Goal: Contribute content: Add original content to the website for others to see

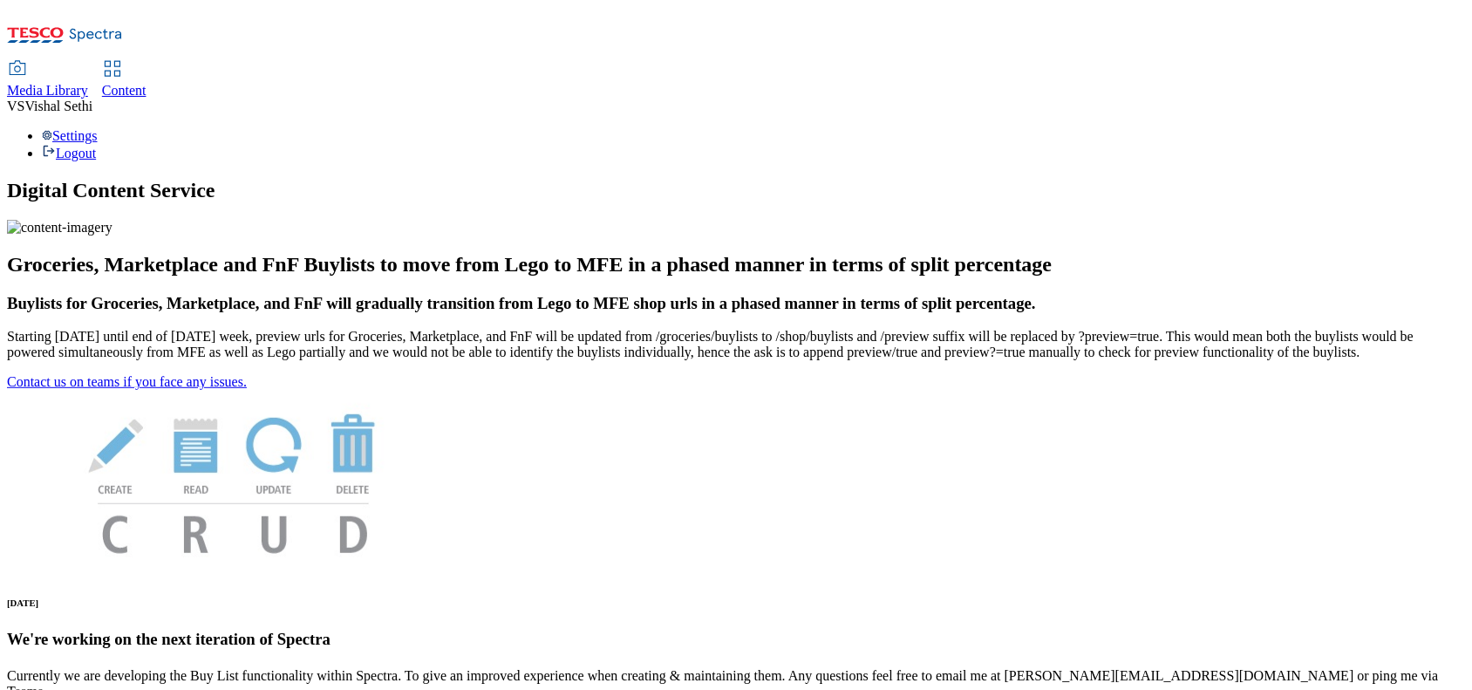
click at [147, 83] on span "Content" at bounding box center [124, 90] width 44 height 15
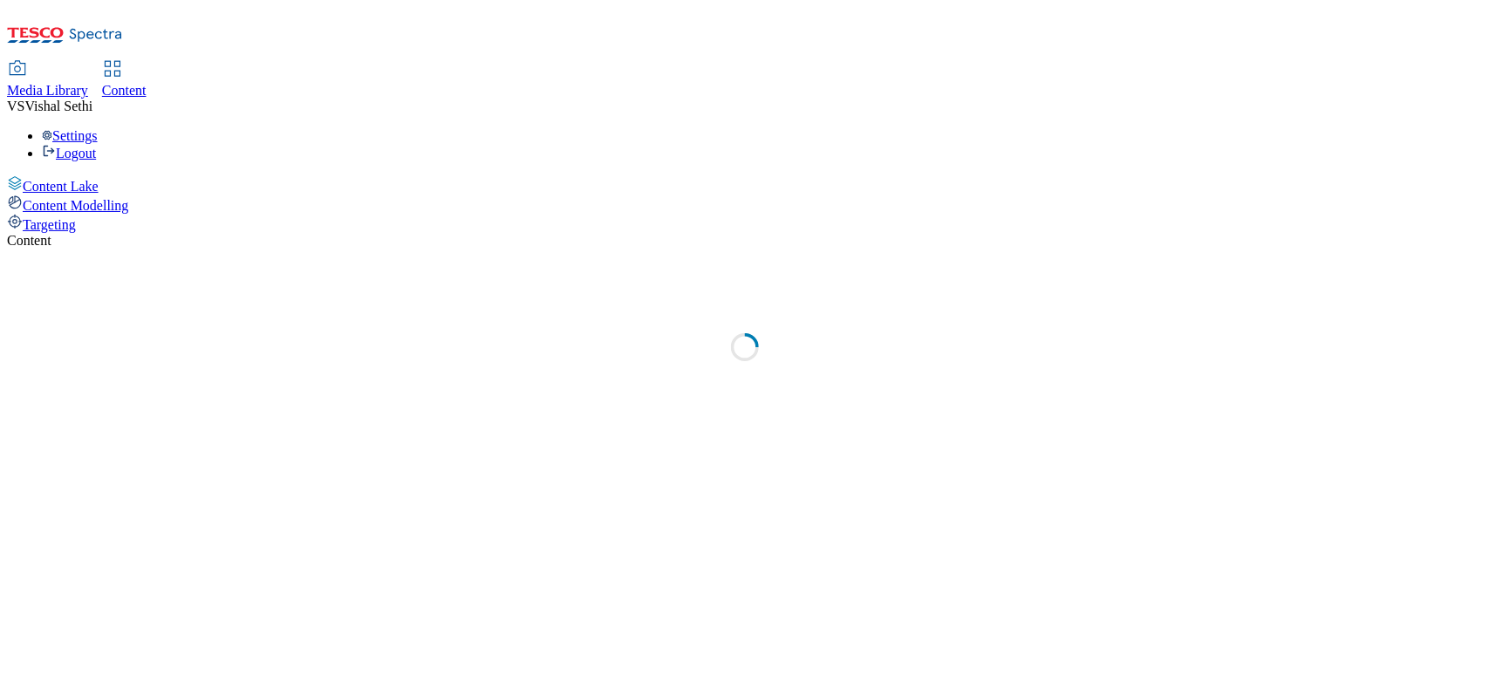
select select "ghs-uk"
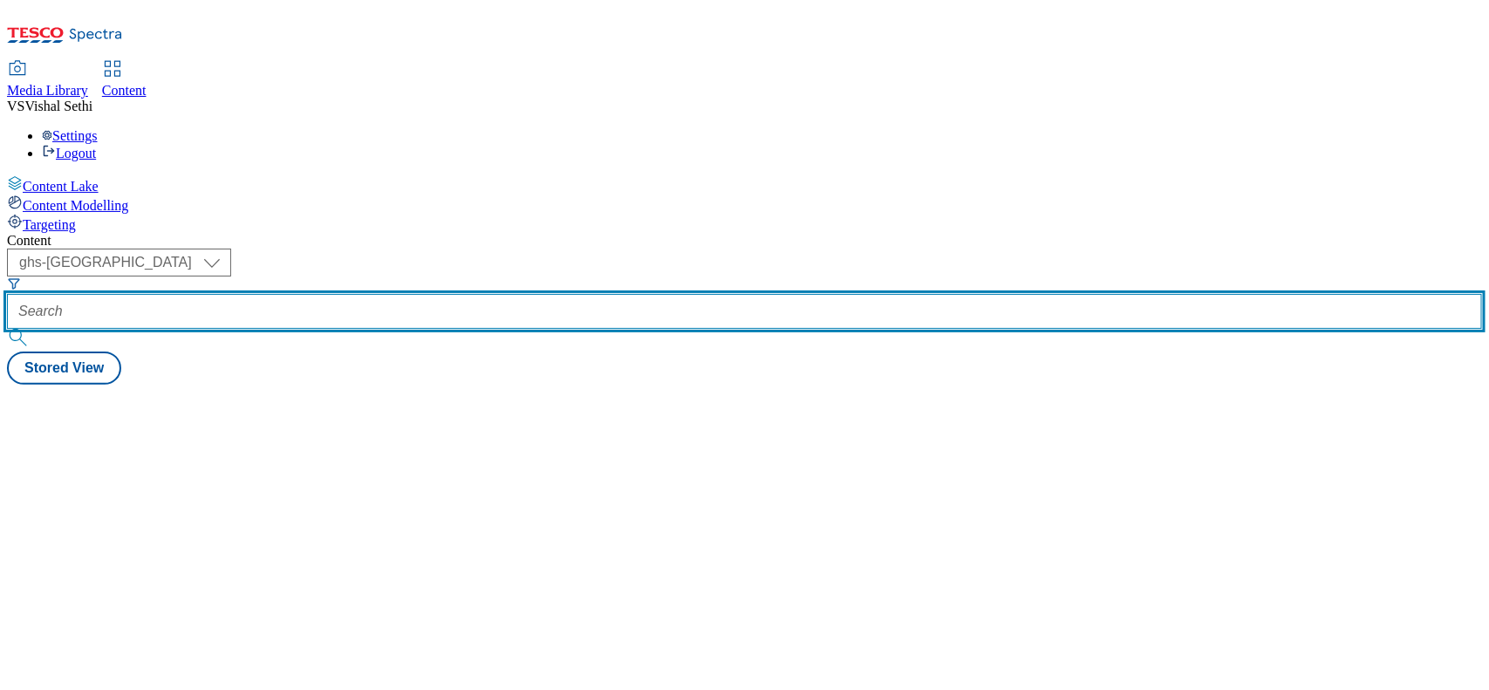
click at [394, 294] on input "text" at bounding box center [744, 311] width 1475 height 35
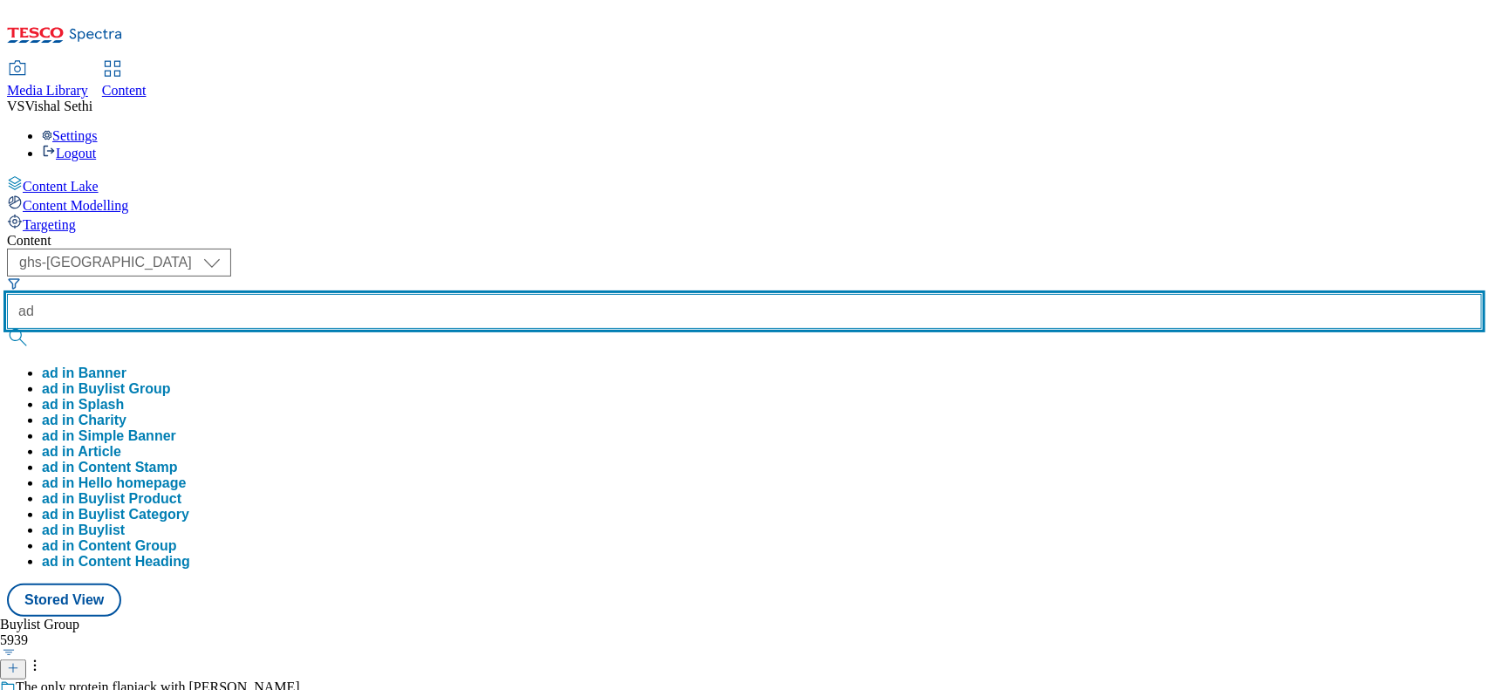
paste input "541634"
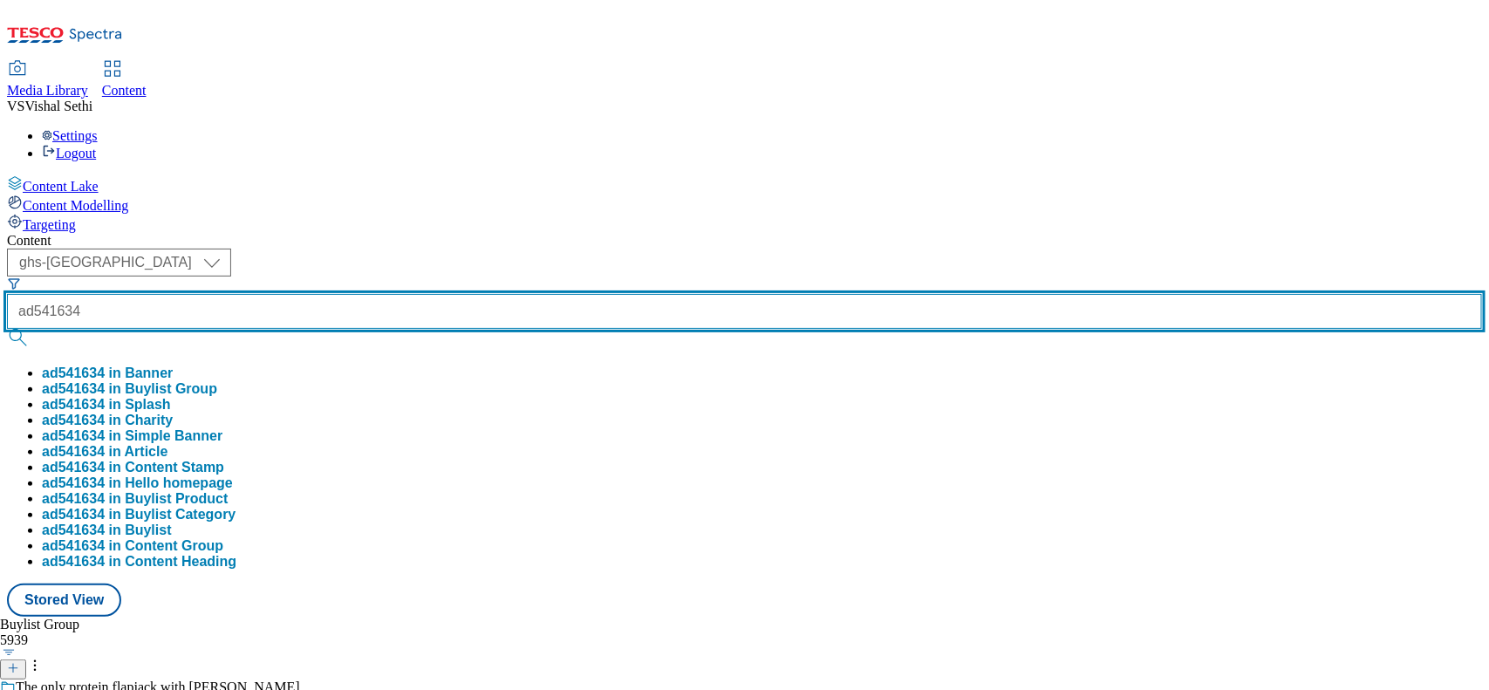
type input "ad541634"
click at [7, 329] on button "submit" at bounding box center [19, 337] width 24 height 17
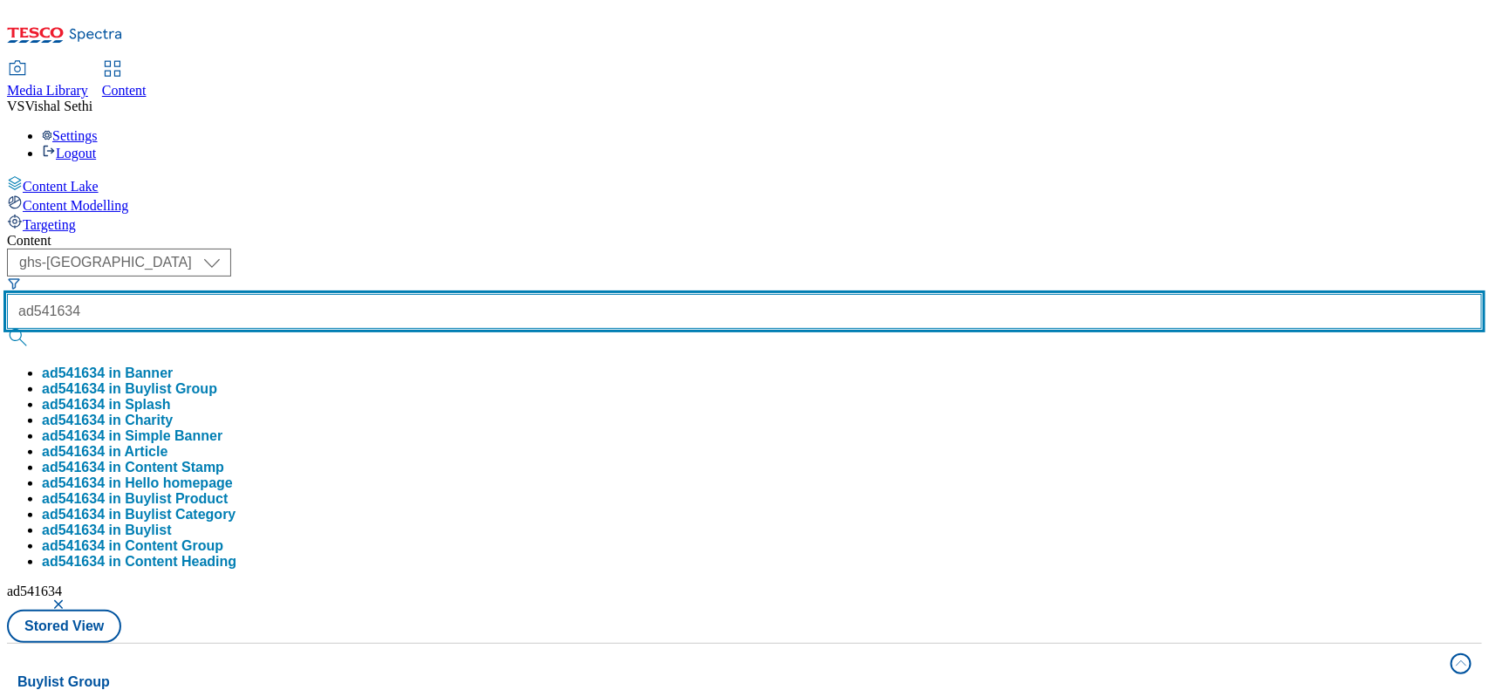
click at [7, 329] on button "submit" at bounding box center [19, 337] width 24 height 17
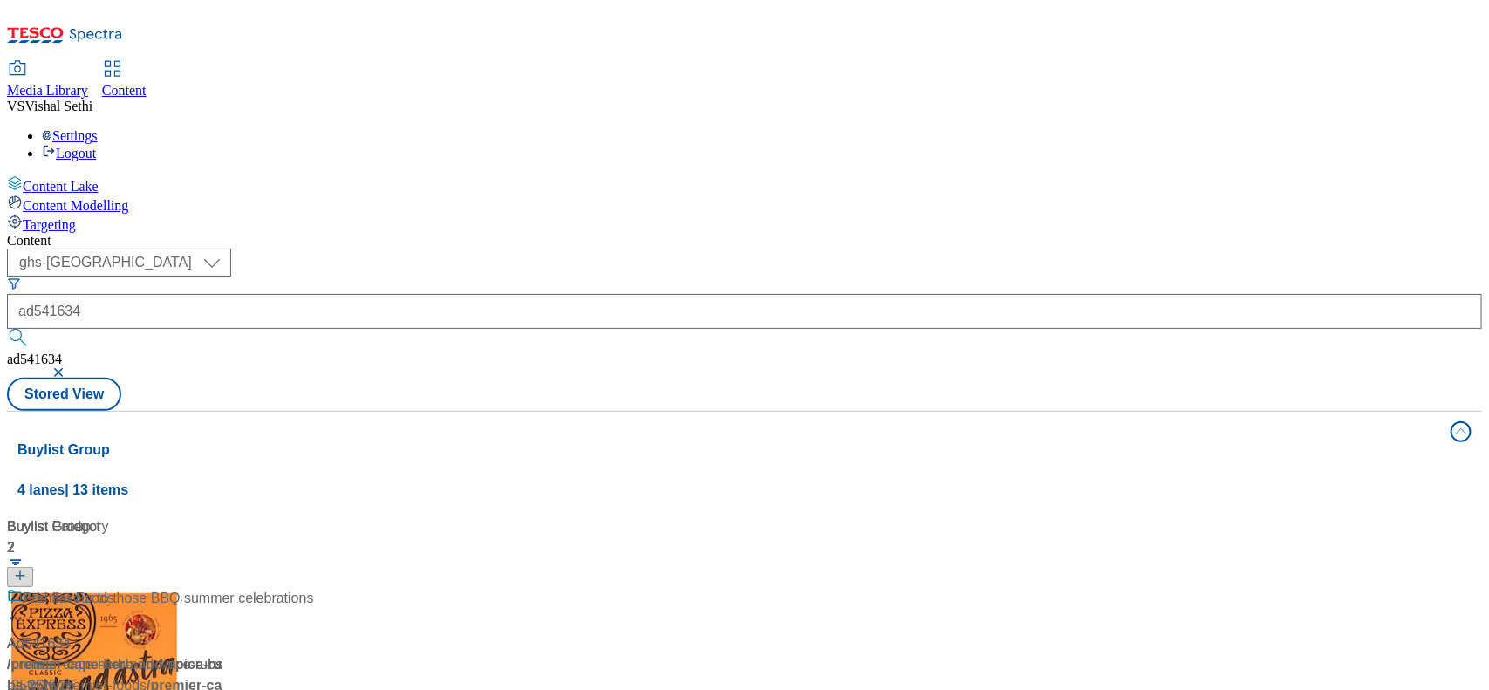
click at [225, 588] on div "Cape herb and spice rubs Ad541634 / premier-cape-herb-and-spice-rubs-25tw25 / p…" at bounding box center [116, 673] width 218 height 171
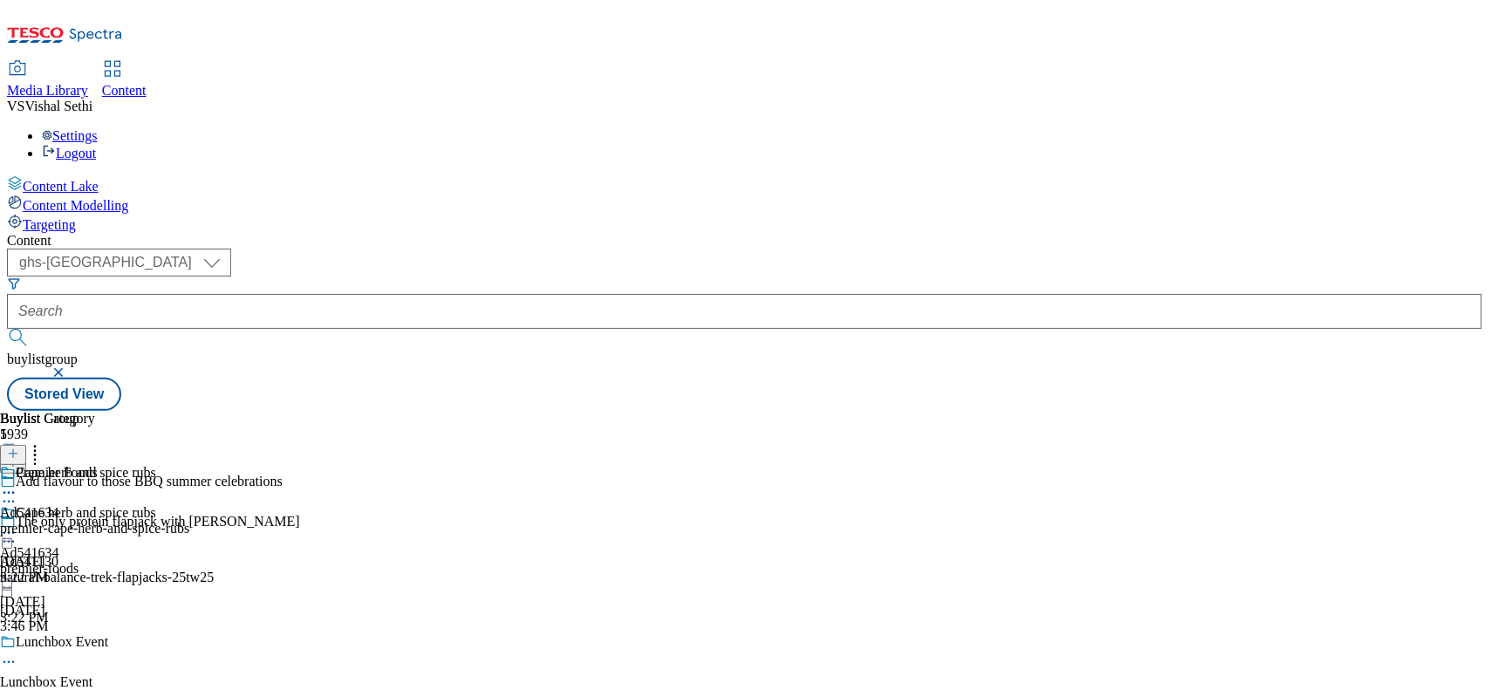
click at [17, 493] on icon at bounding box center [8, 501] width 17 height 17
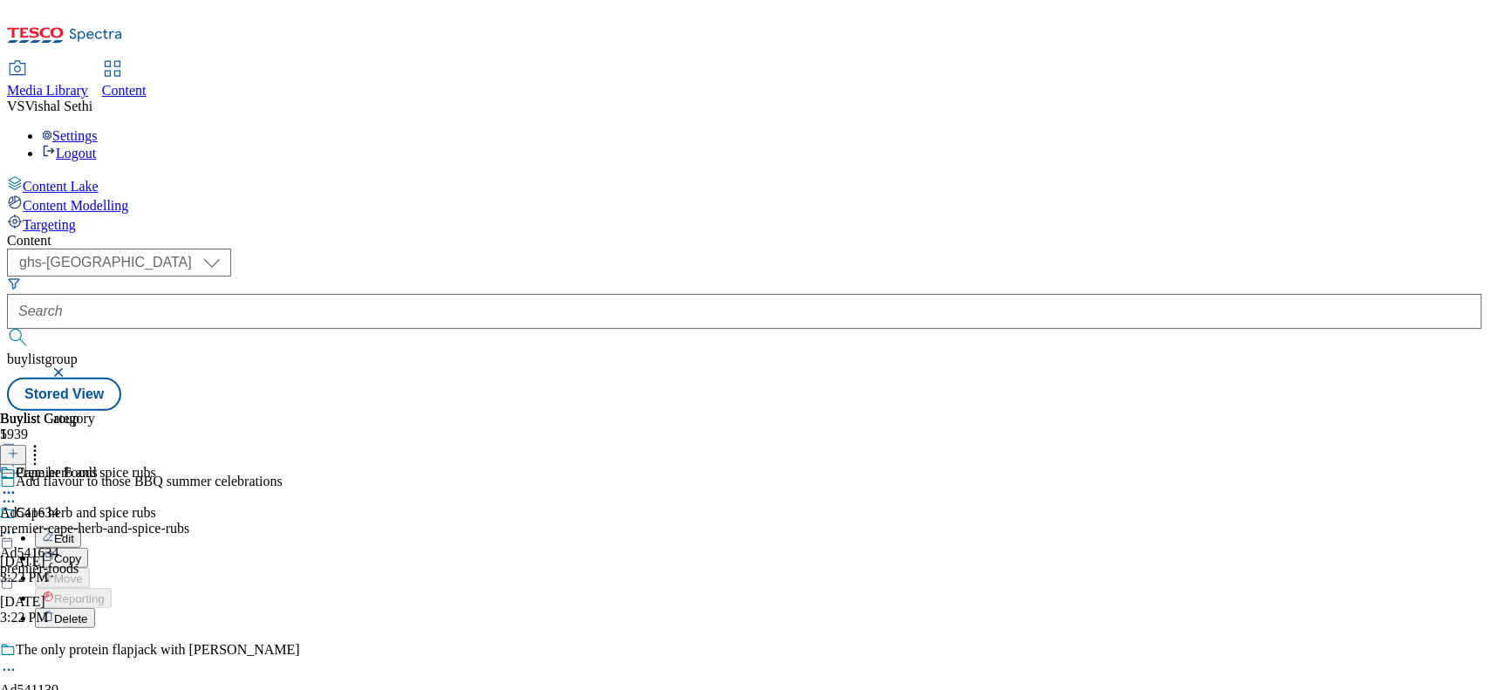
click at [81, 528] on button "Edit" at bounding box center [58, 538] width 46 height 20
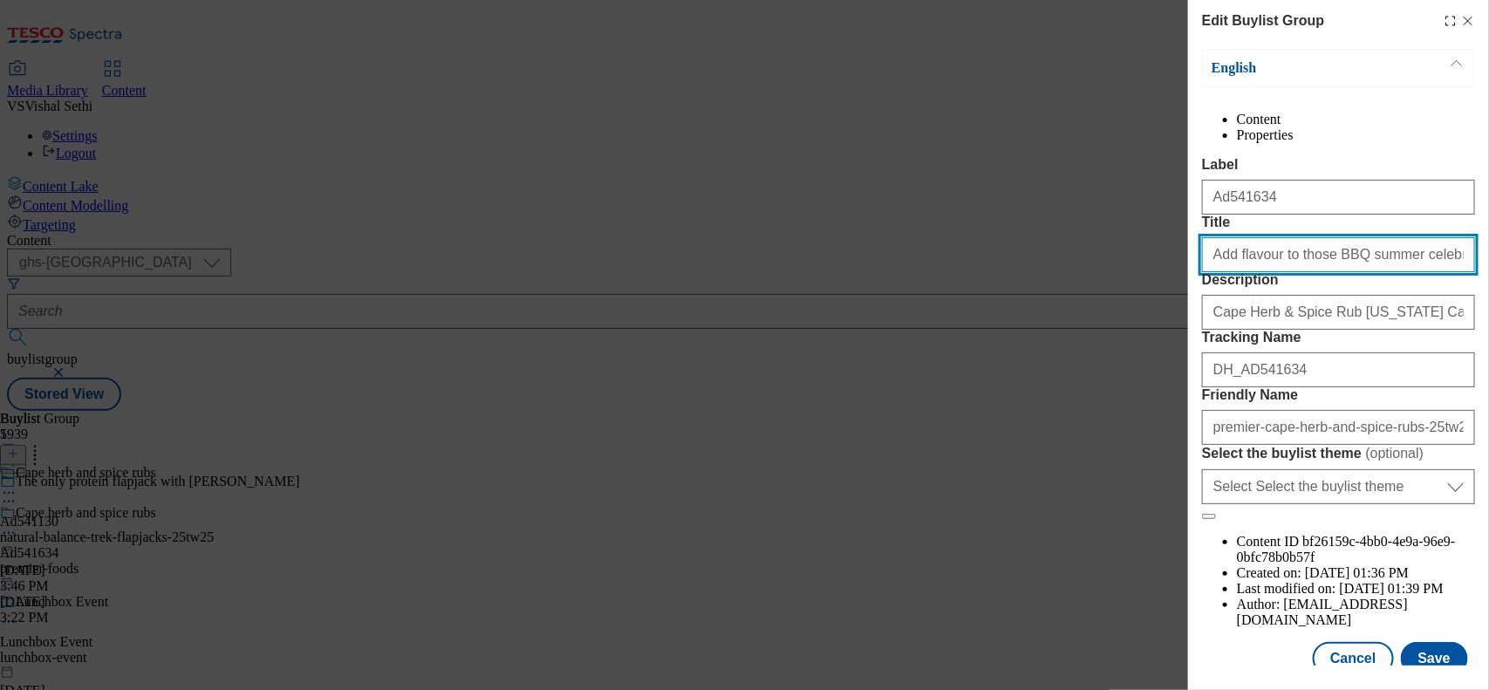
click at [1292, 272] on input "Add flavour to those BBQ summer celebrations" at bounding box center [1338, 254] width 273 height 35
paste input "Cape herb & spice rubs perfect for those BBQ summer celebrations"
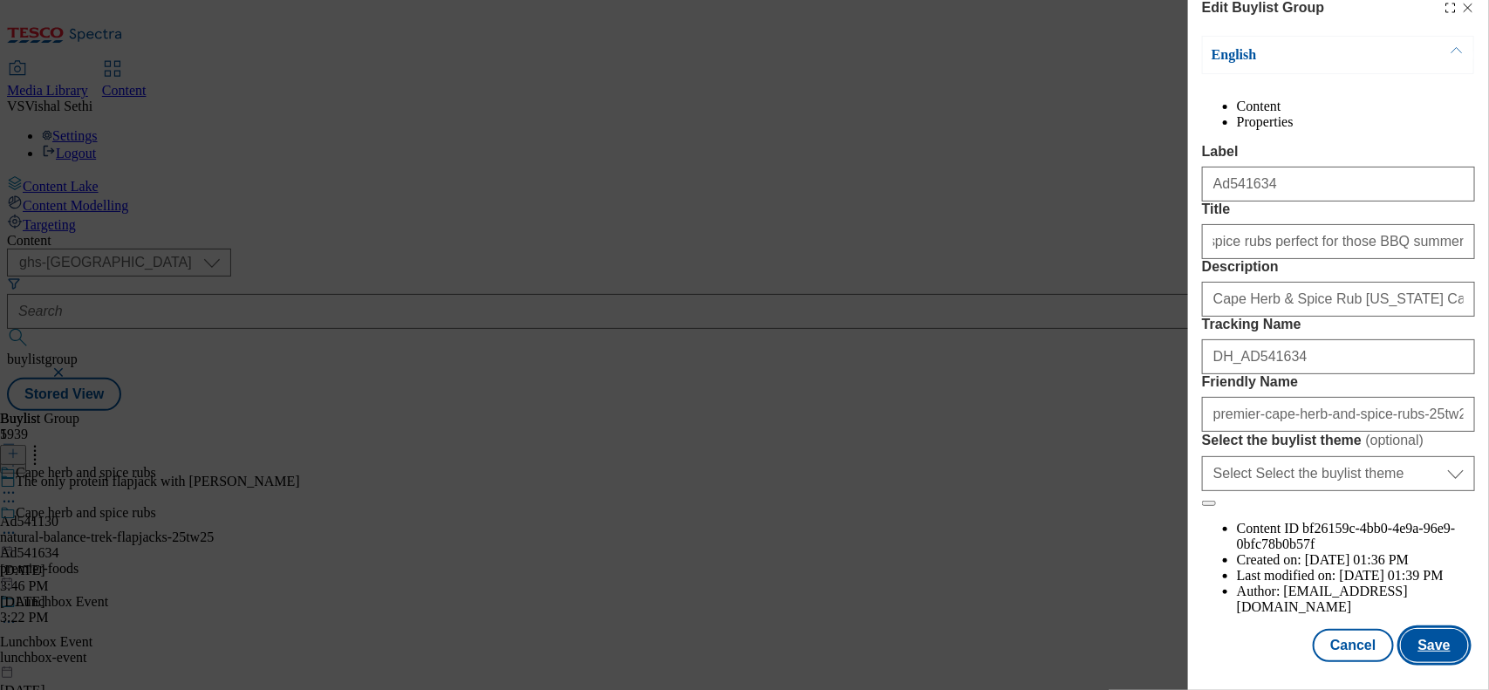
click at [1423, 629] on button "Save" at bounding box center [1434, 645] width 67 height 33
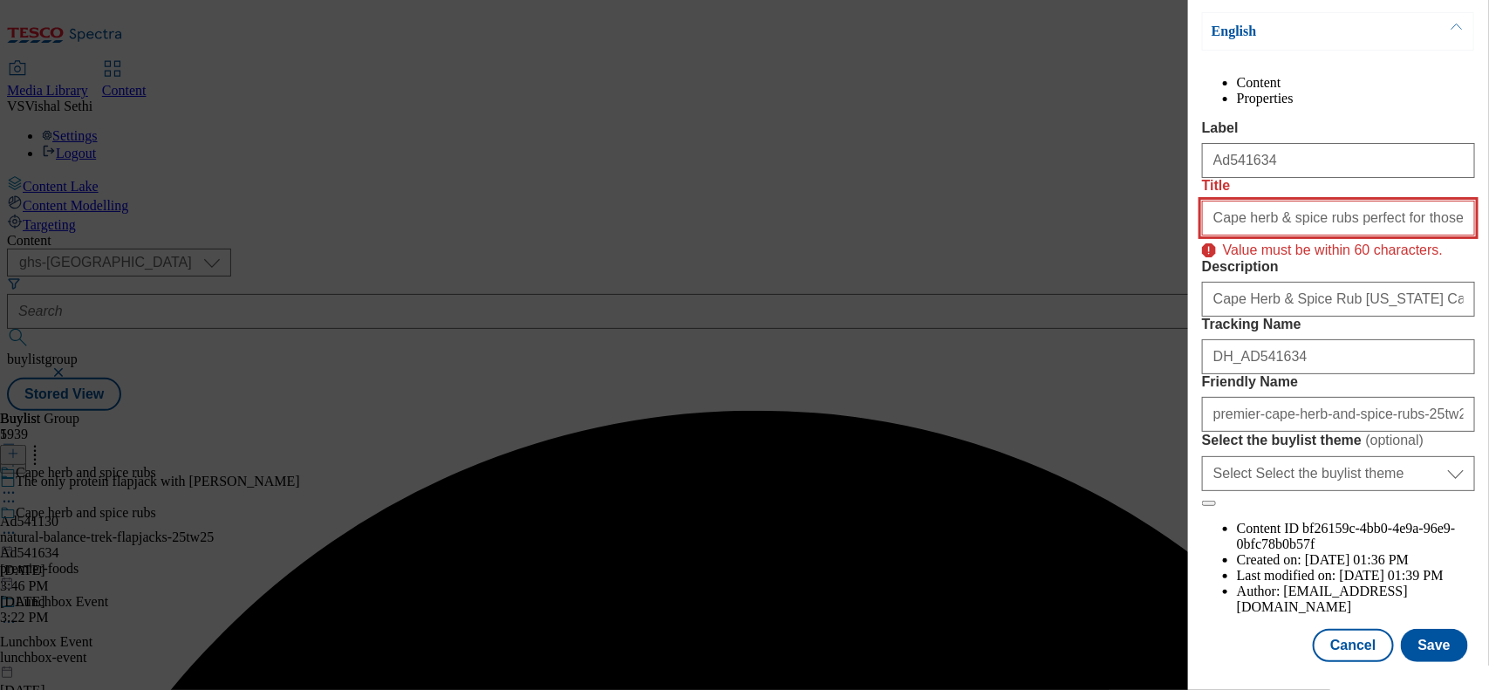
click at [1411, 221] on input "Cape herb & spice rubs perfect for those BBQ summer celebrations" at bounding box center [1338, 218] width 273 height 35
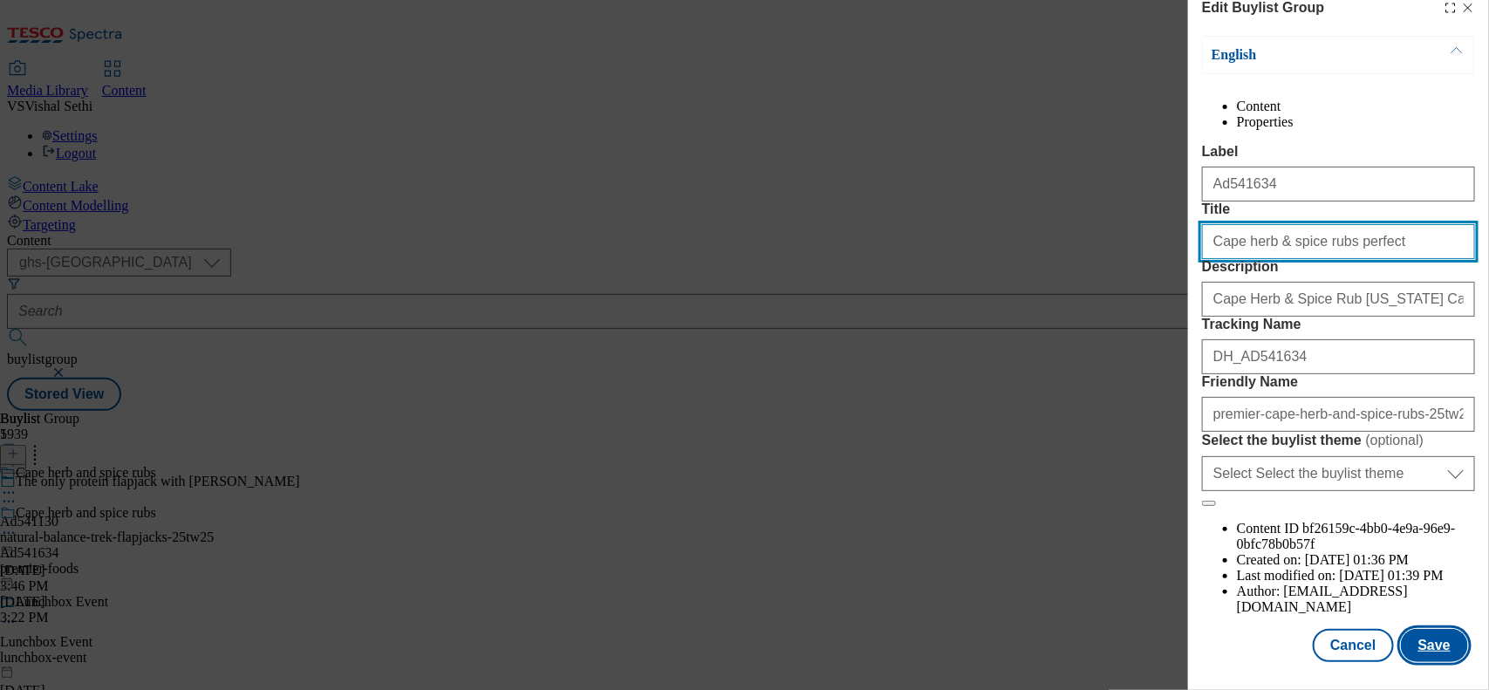
type input "Cape herb & spice rubs perfect"
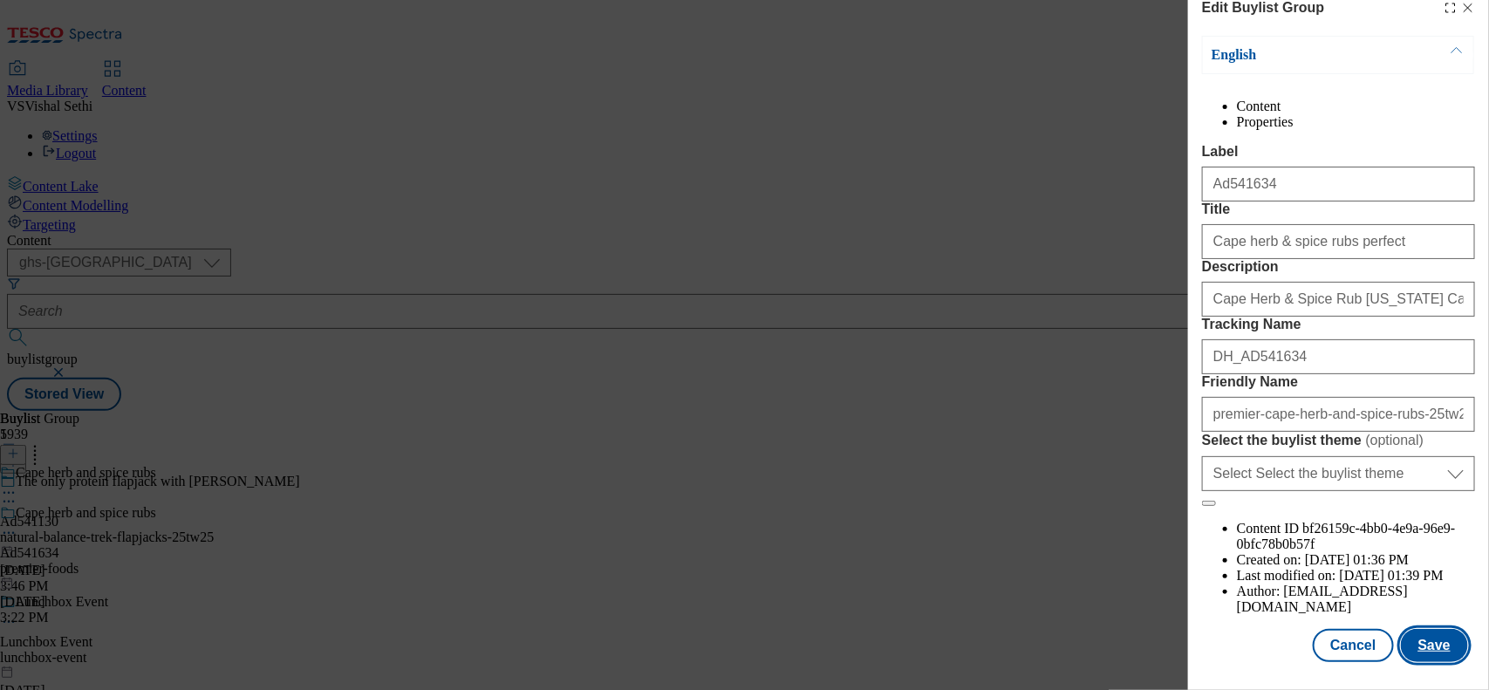
click at [1423, 629] on button "Save" at bounding box center [1434, 645] width 67 height 33
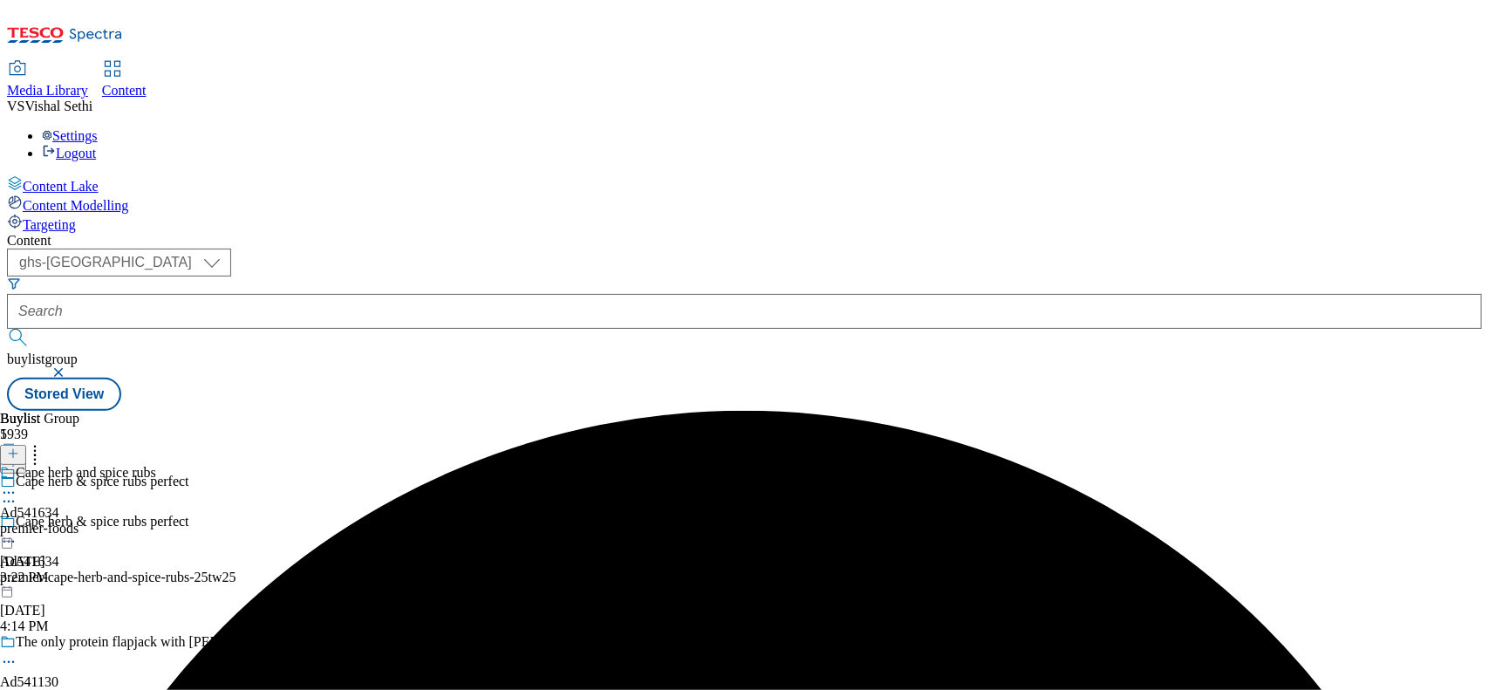
click at [17, 484] on icon at bounding box center [8, 492] width 17 height 17
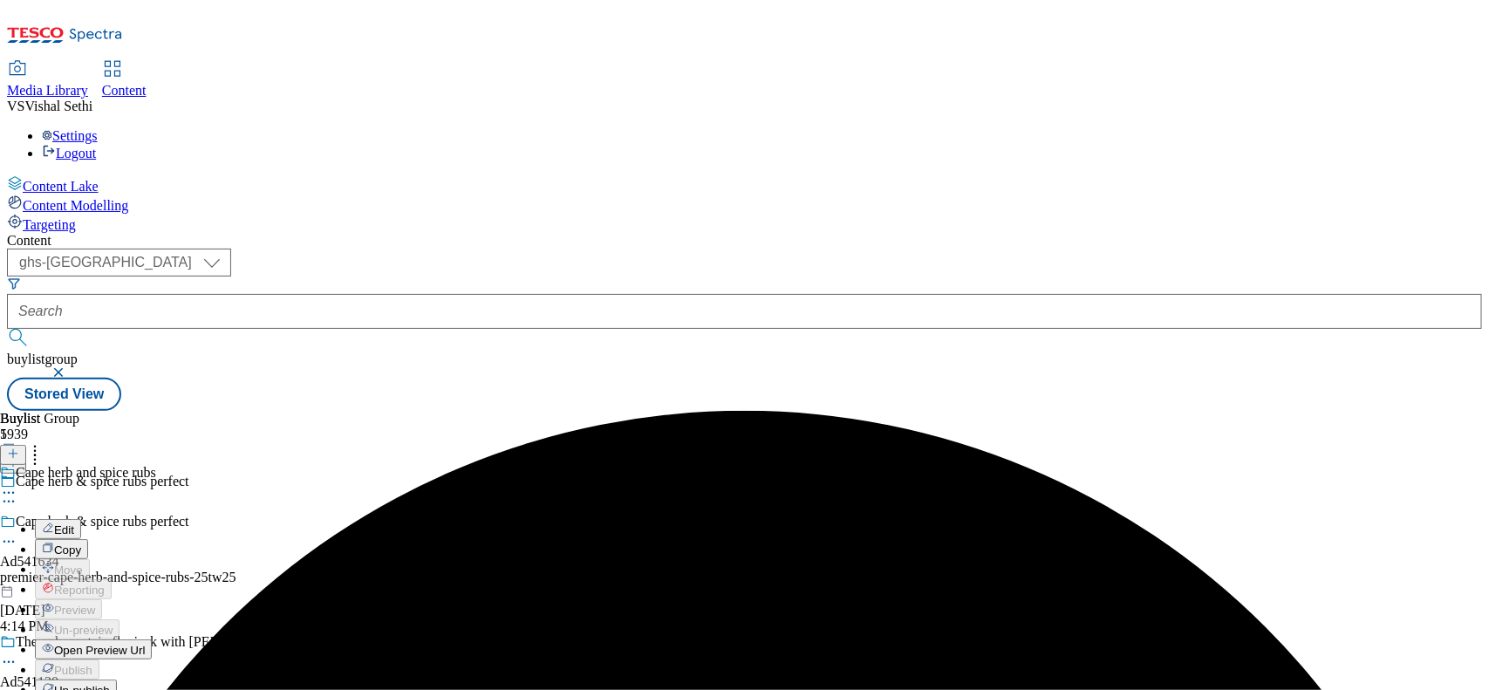
click at [74, 523] on span "Edit" at bounding box center [64, 529] width 20 height 13
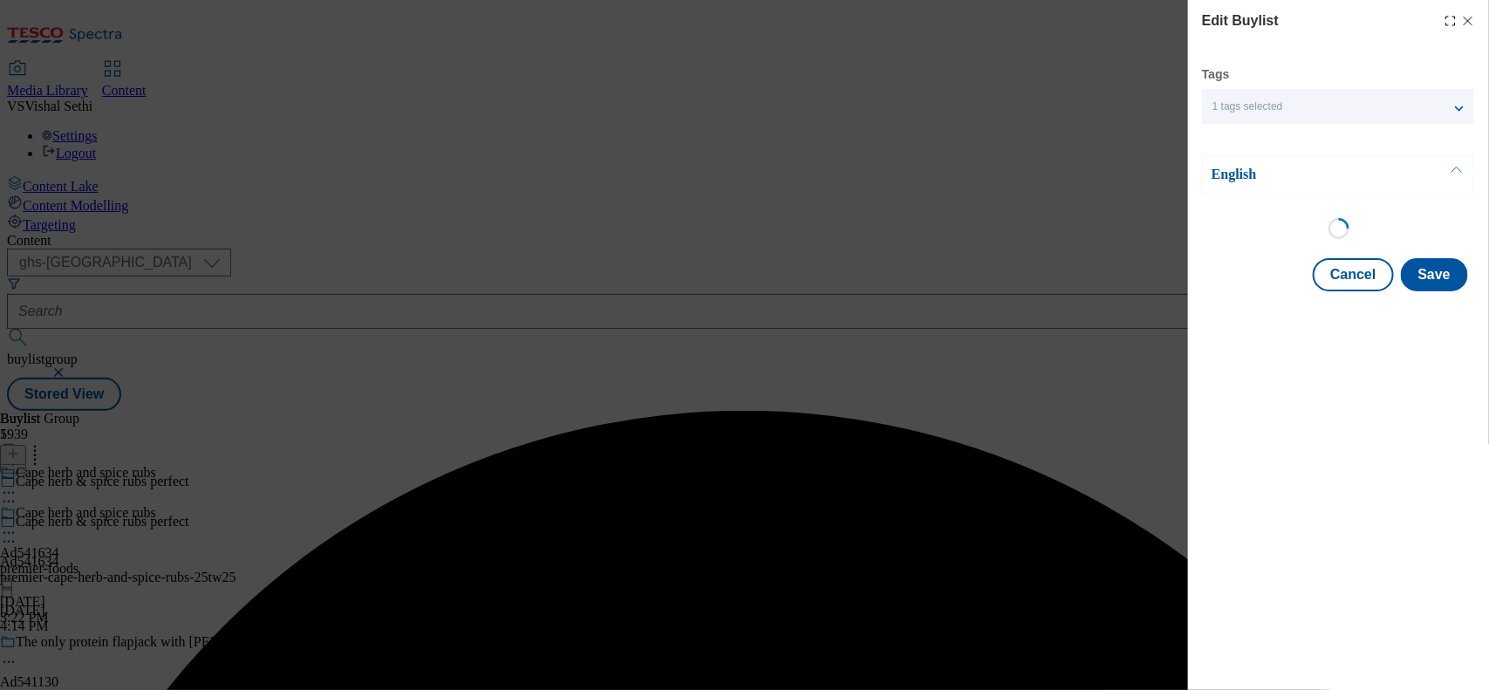
select select "tactical"
select select "supplier funded short term 1-3 weeks"
select select "dunnhumby"
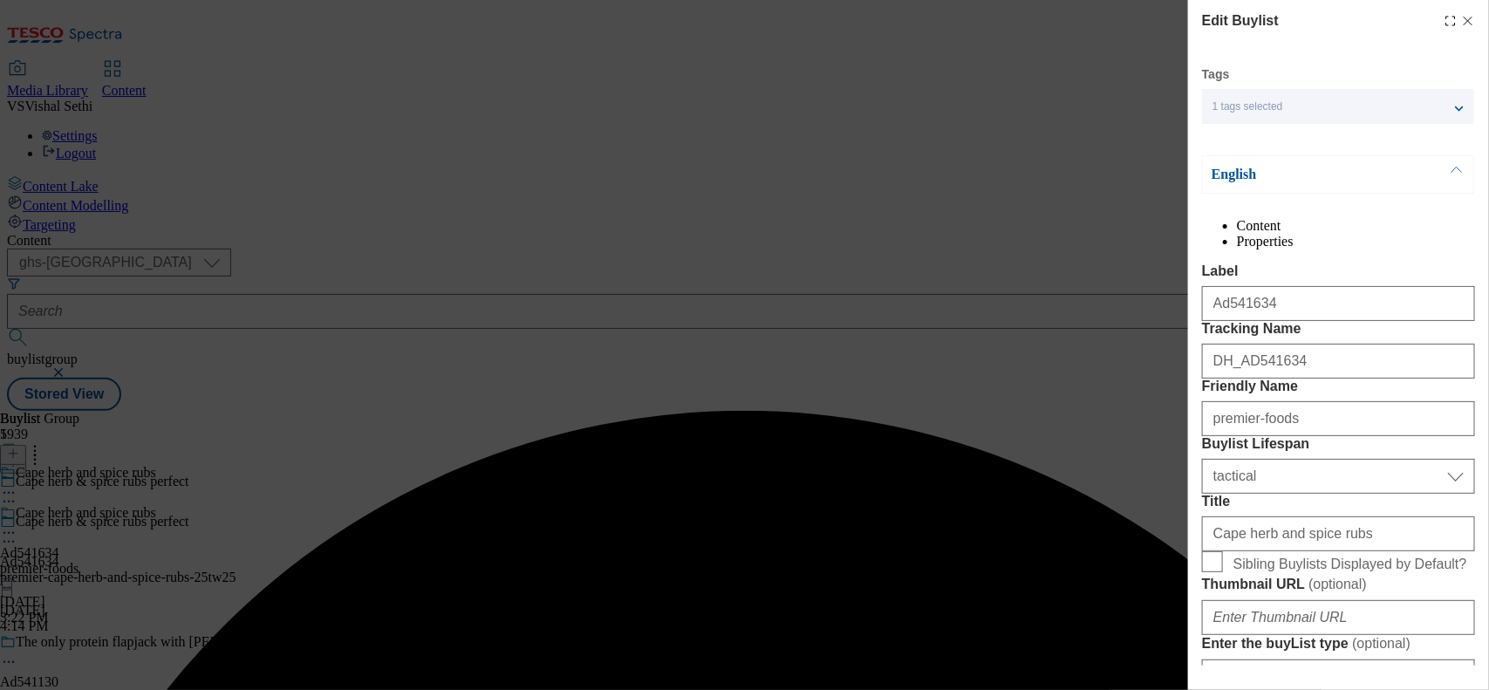
select select "Banner"
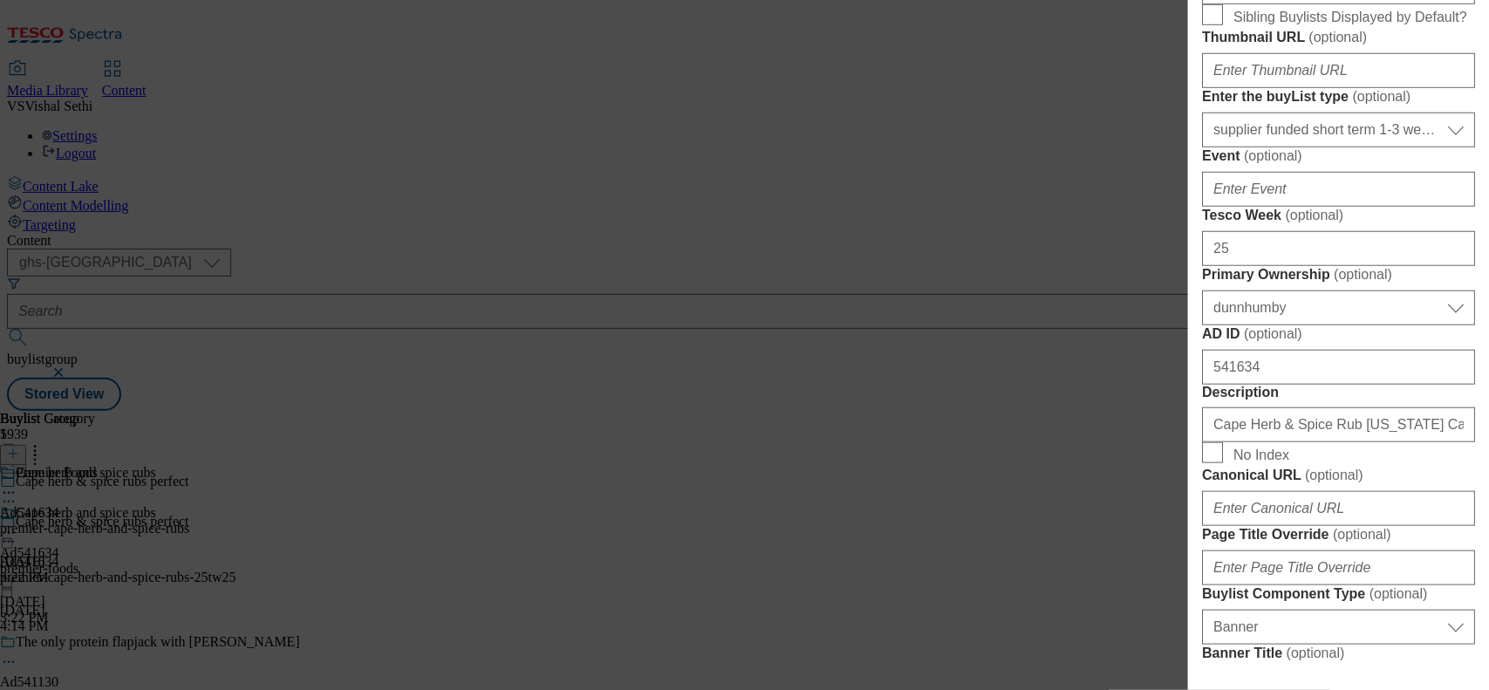
scroll to position [545, 0]
drag, startPoint x: 1353, startPoint y: 145, endPoint x: 1025, endPoint y: 123, distance: 328.6
click at [1025, 123] on div "Edit Buylist Tags 1 tags selected buylist English Content Properties Label Ad54…" at bounding box center [744, 345] width 1489 height 690
paste input "Buy 1 Spice Rub + 1 Pack of Chicken"
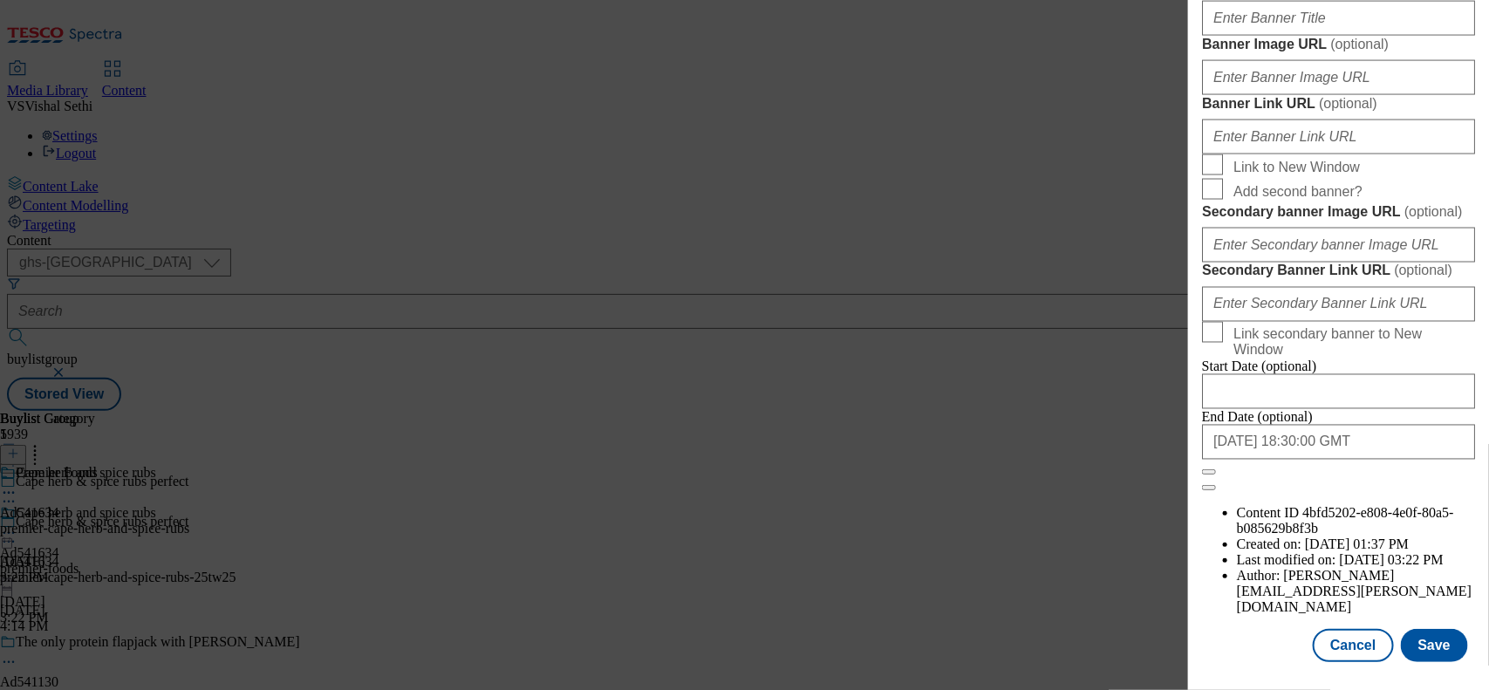
scroll to position [1862, 0]
type input "Buy 1 Spice Rub + 1 Pack of Chicken"
click at [1414, 632] on button "Save" at bounding box center [1434, 645] width 67 height 33
